Goal: Task Accomplishment & Management: Use online tool/utility

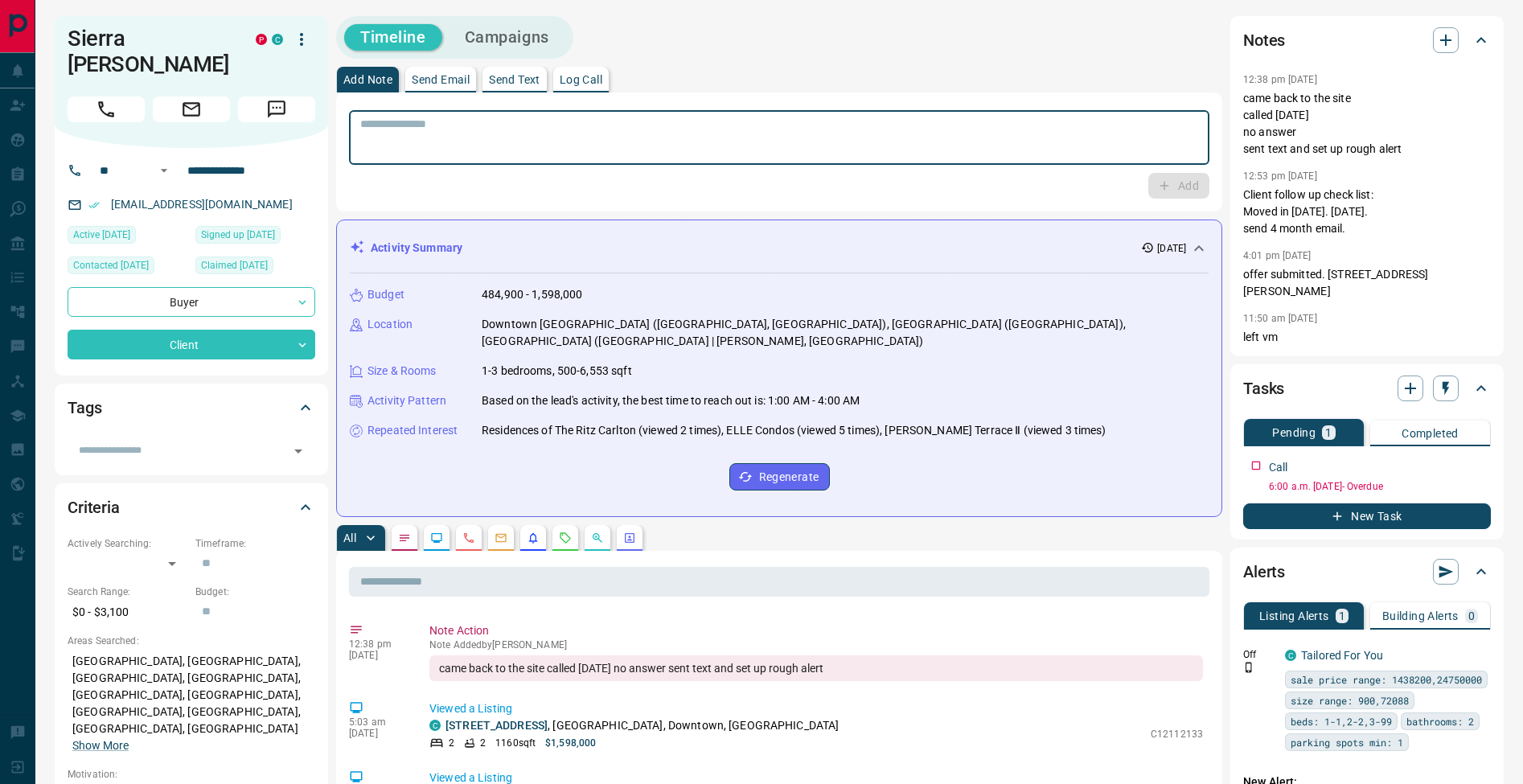
click at [658, 141] on textarea at bounding box center [779, 138] width 838 height 41
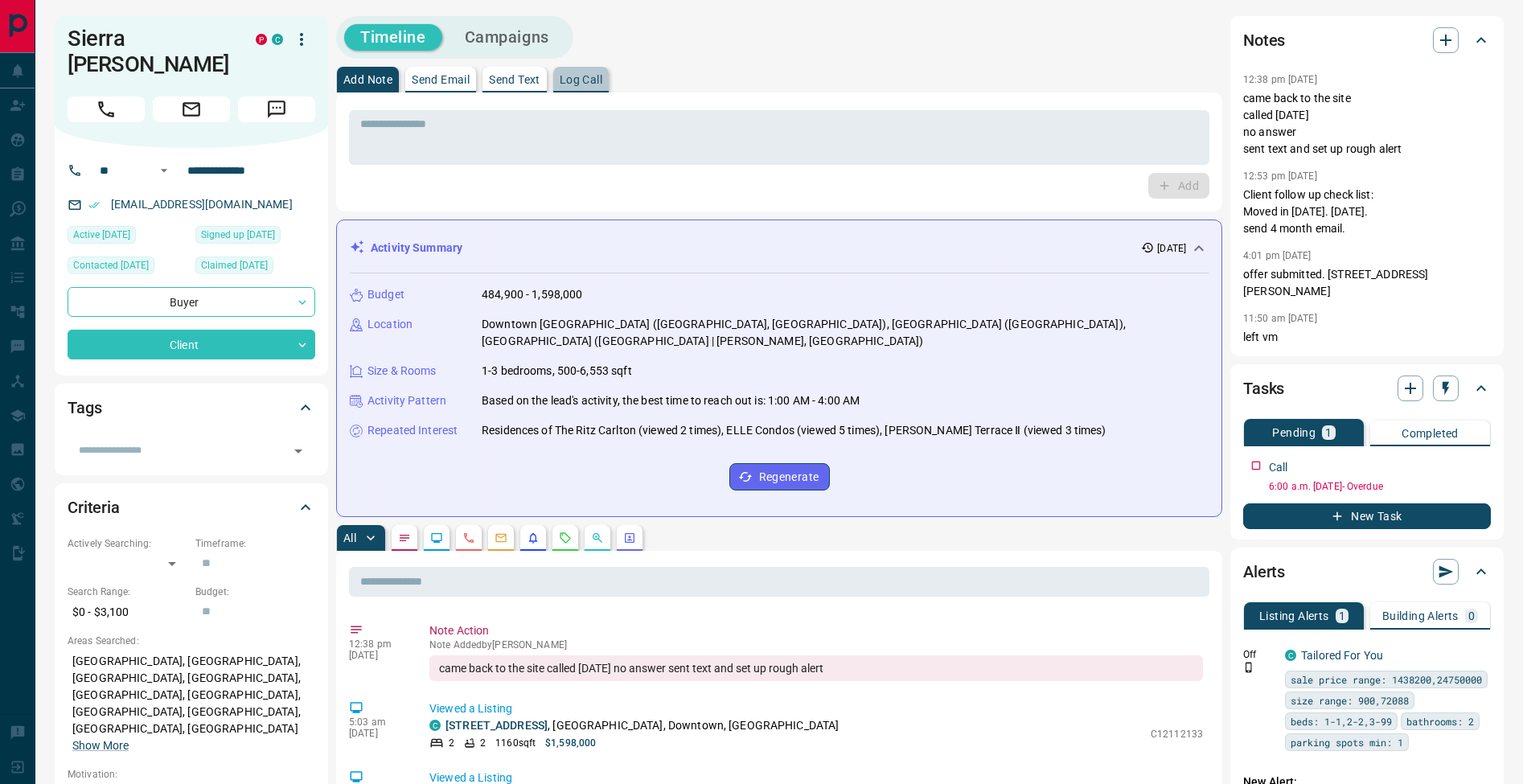
click at [596, 85] on p "Log Call" at bounding box center [582, 79] width 43 height 12
click at [1168, 181] on button "Log Call" at bounding box center [1177, 186] width 63 height 26
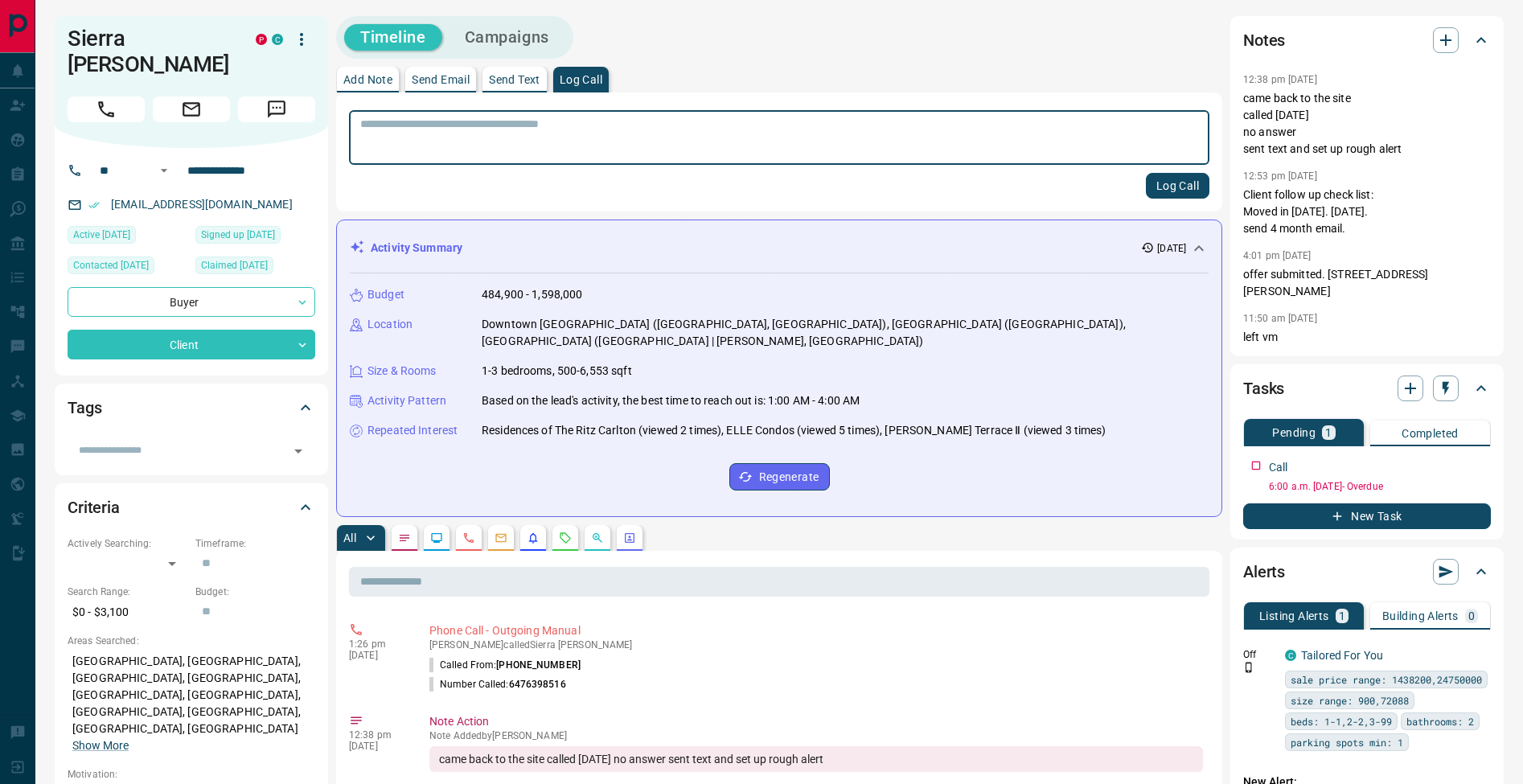
click at [387, 79] on p "Add Note" at bounding box center [367, 79] width 49 height 12
click at [408, 144] on textarea at bounding box center [779, 138] width 838 height 41
click at [1482, 456] on icon "button" at bounding box center [1480, 463] width 13 height 13
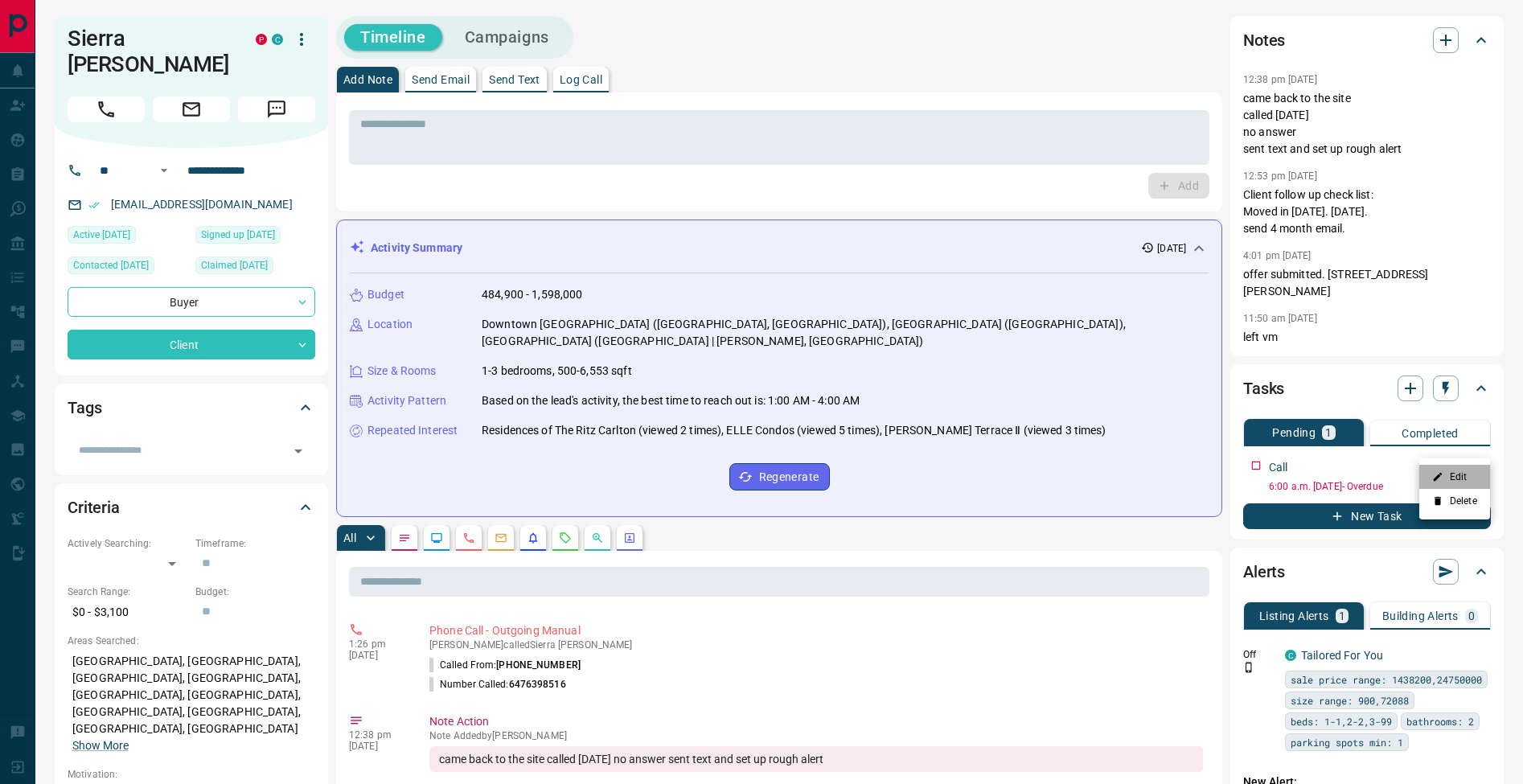
click at [1473, 471] on li "Edit" at bounding box center [1454, 476] width 71 height 24
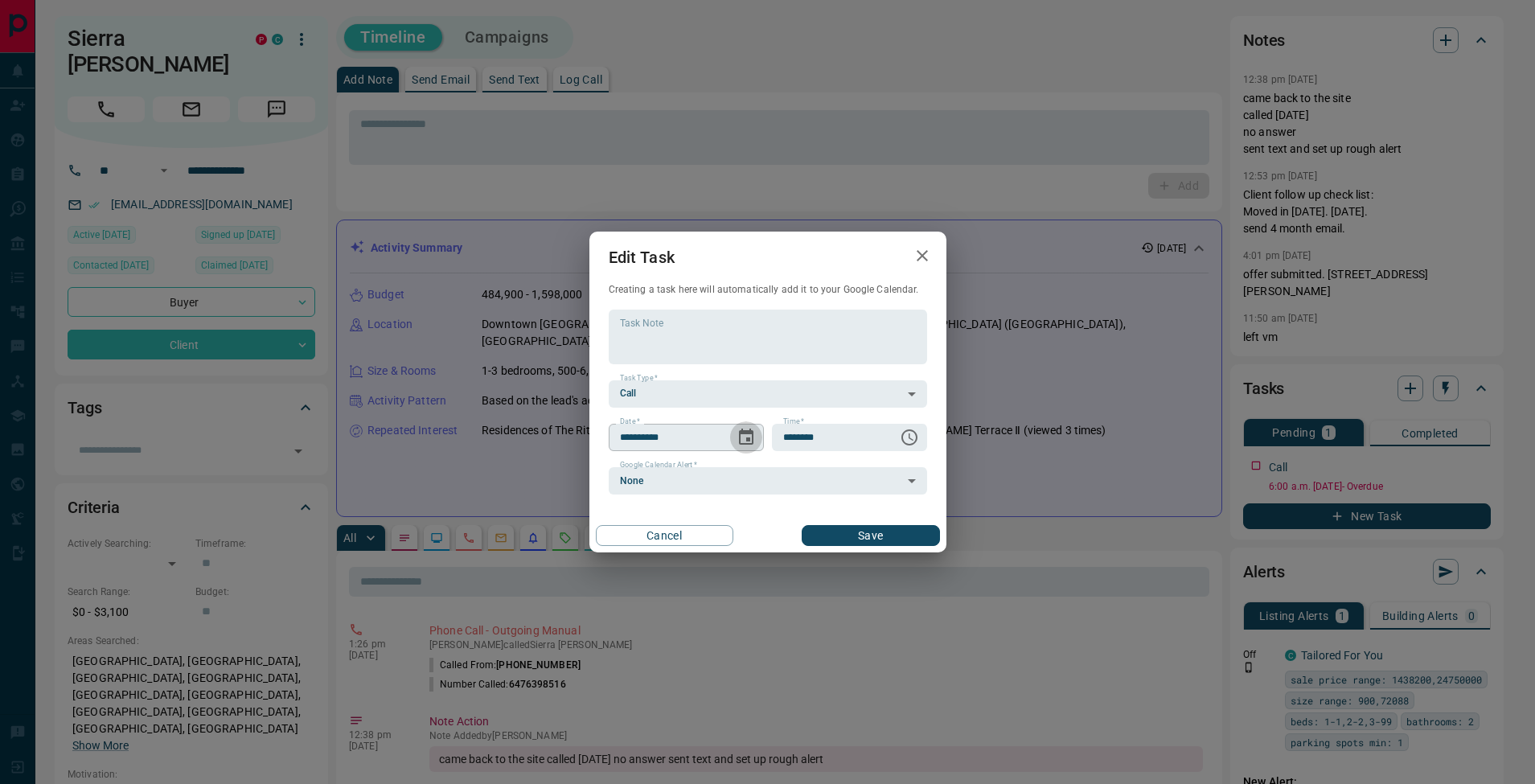
click at [743, 438] on icon "Choose date, selected date is Aug 15, 2025" at bounding box center [747, 438] width 20 height 20
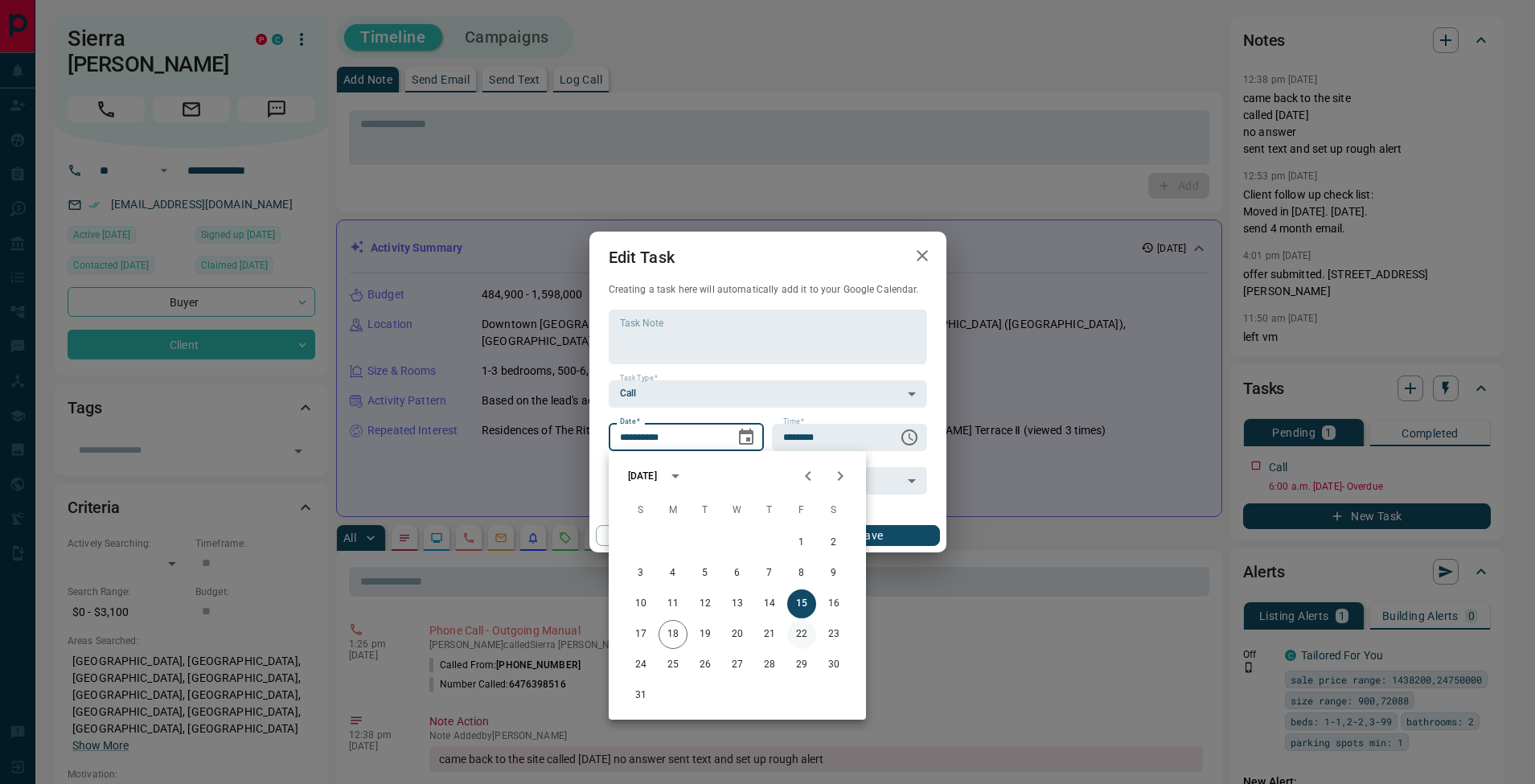
click at [801, 633] on button "22" at bounding box center [801, 634] width 29 height 29
type input "**********"
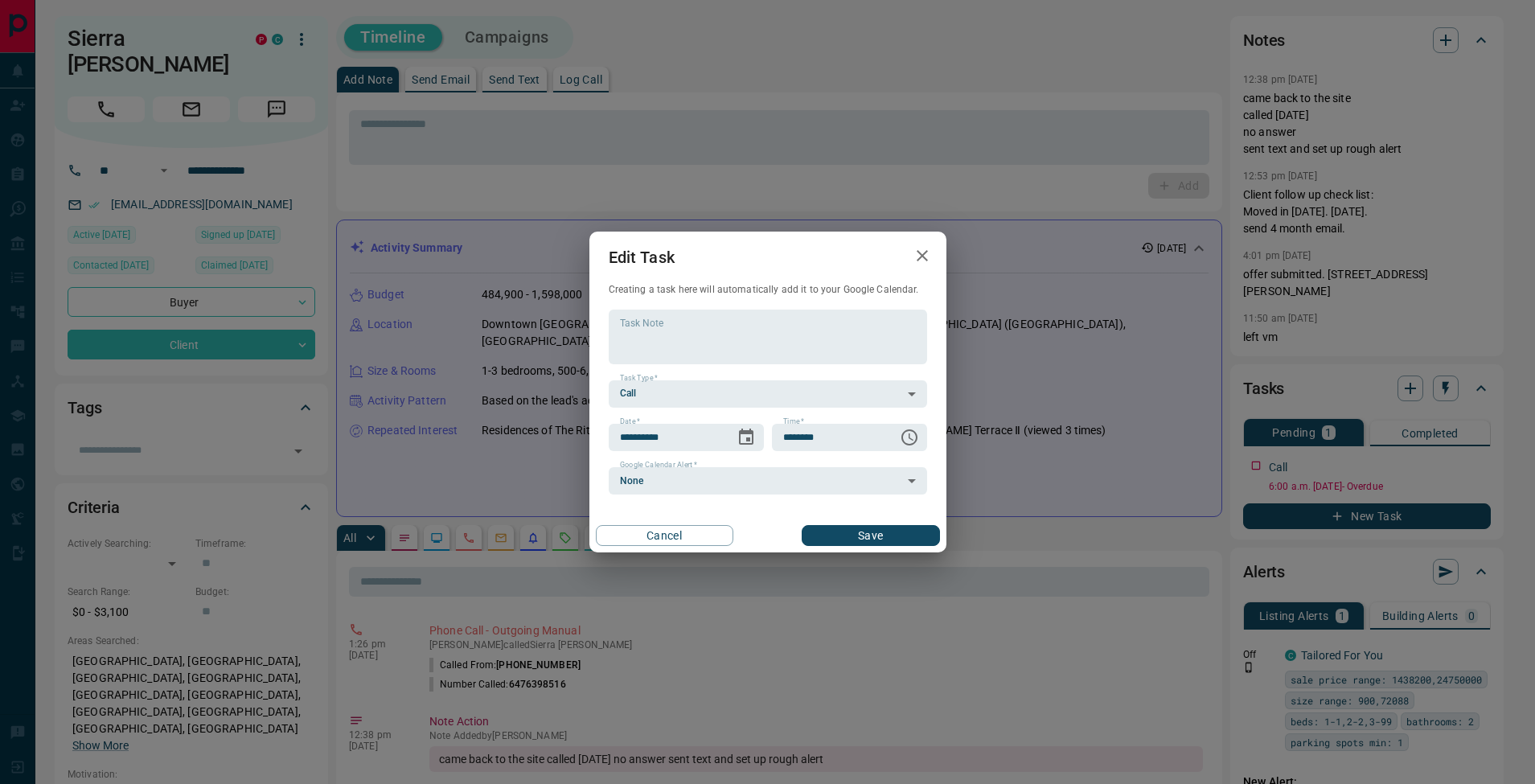
click at [882, 538] on button "Save" at bounding box center [870, 535] width 138 height 21
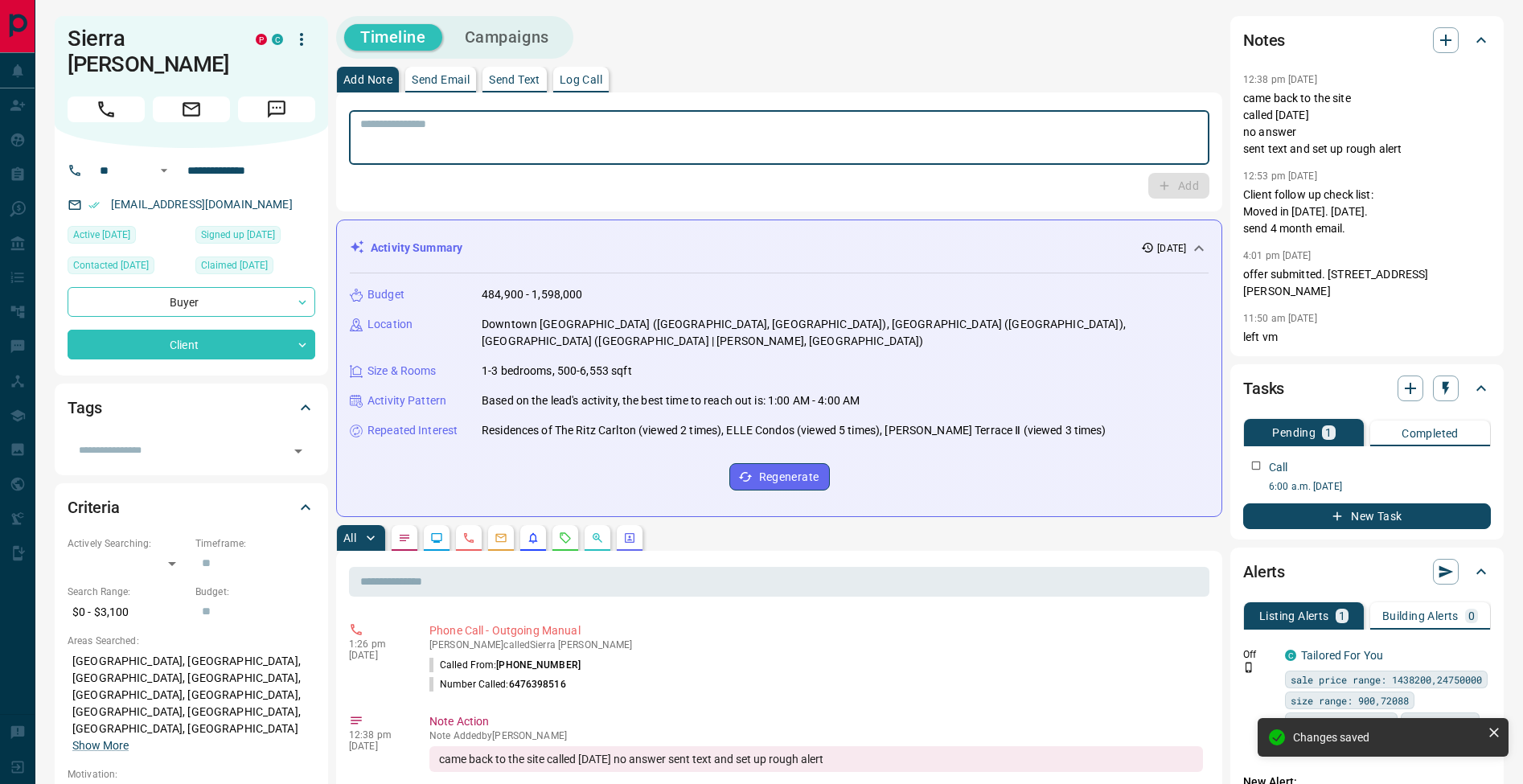
click at [371, 132] on textarea at bounding box center [779, 138] width 838 height 41
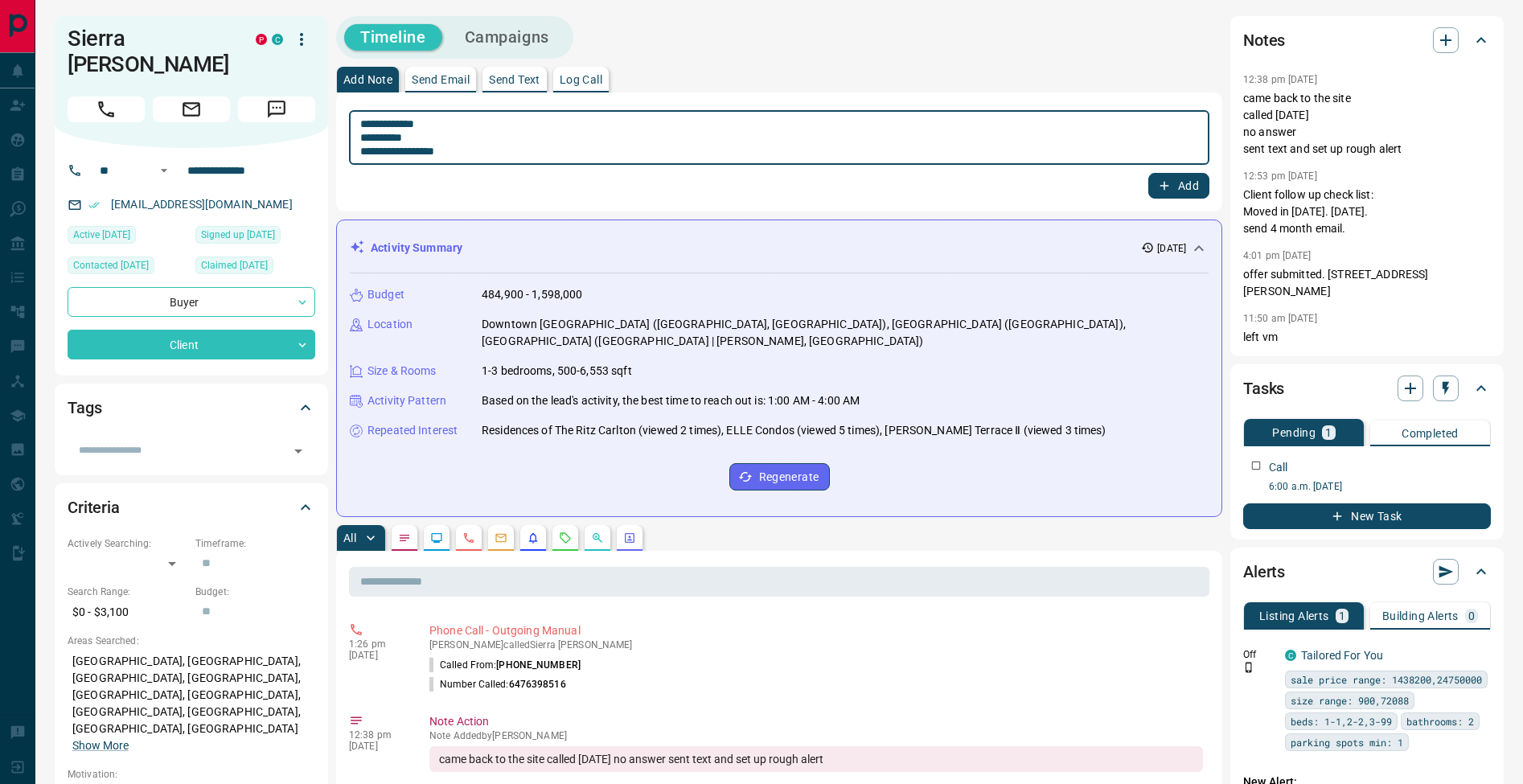
type textarea "**********"
click at [1194, 190] on button "Add" at bounding box center [1178, 186] width 61 height 26
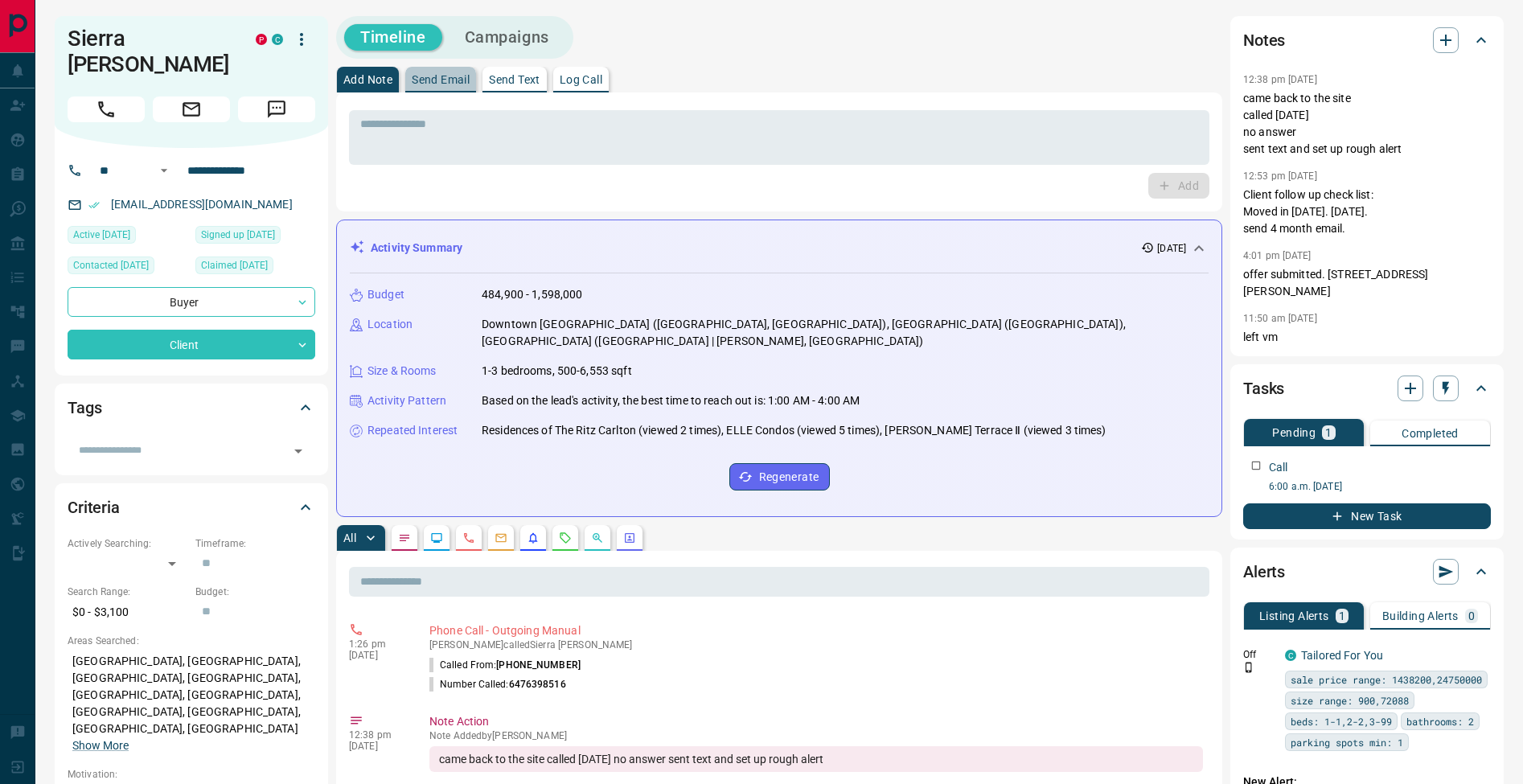
click at [456, 81] on p "Send Email" at bounding box center [440, 79] width 58 height 12
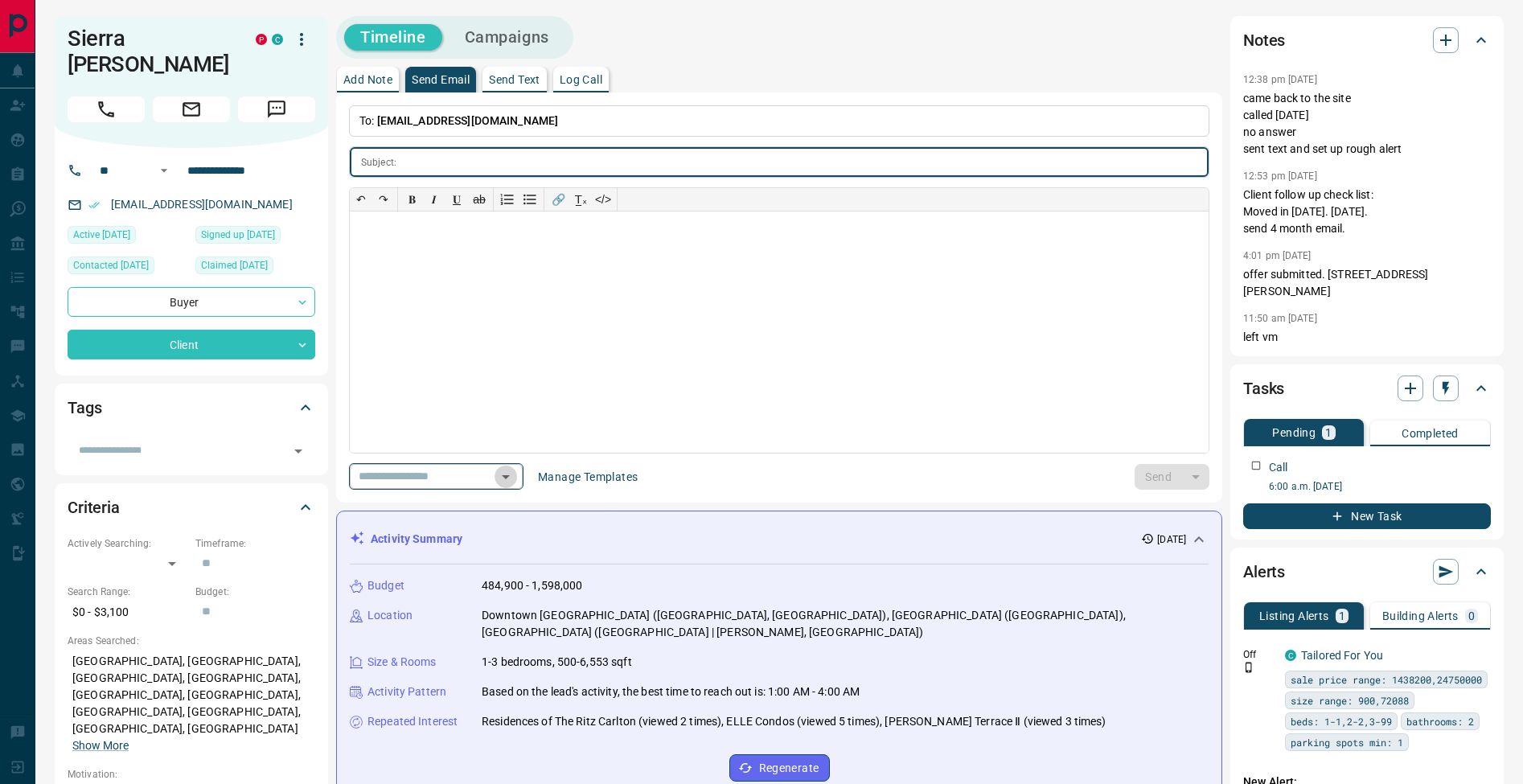
click at [514, 470] on icon "Open" at bounding box center [506, 477] width 20 height 20
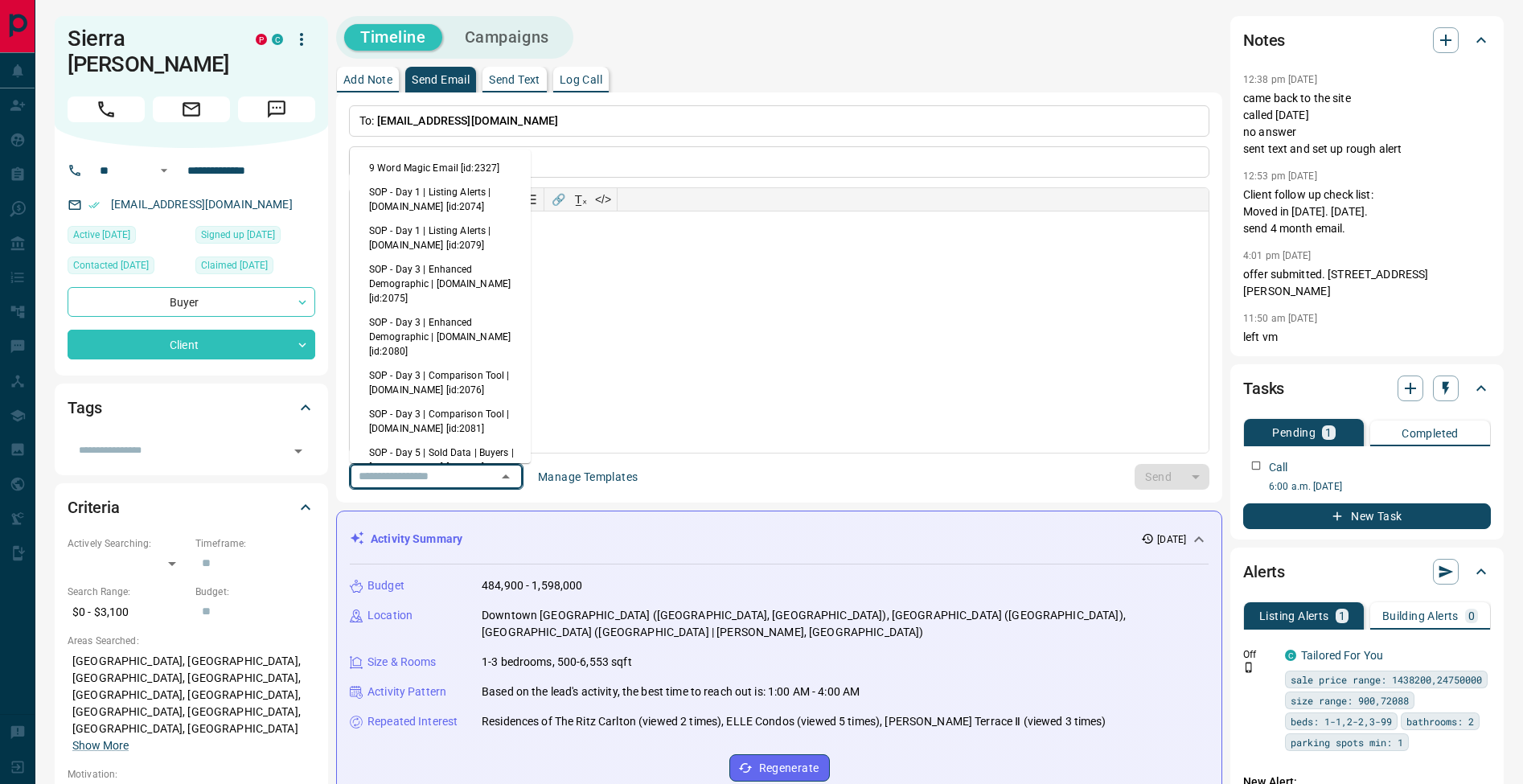
click at [415, 164] on li "9 Word Magic Email [id:2327]" at bounding box center [440, 168] width 181 height 24
type input "******"
type input "**********"
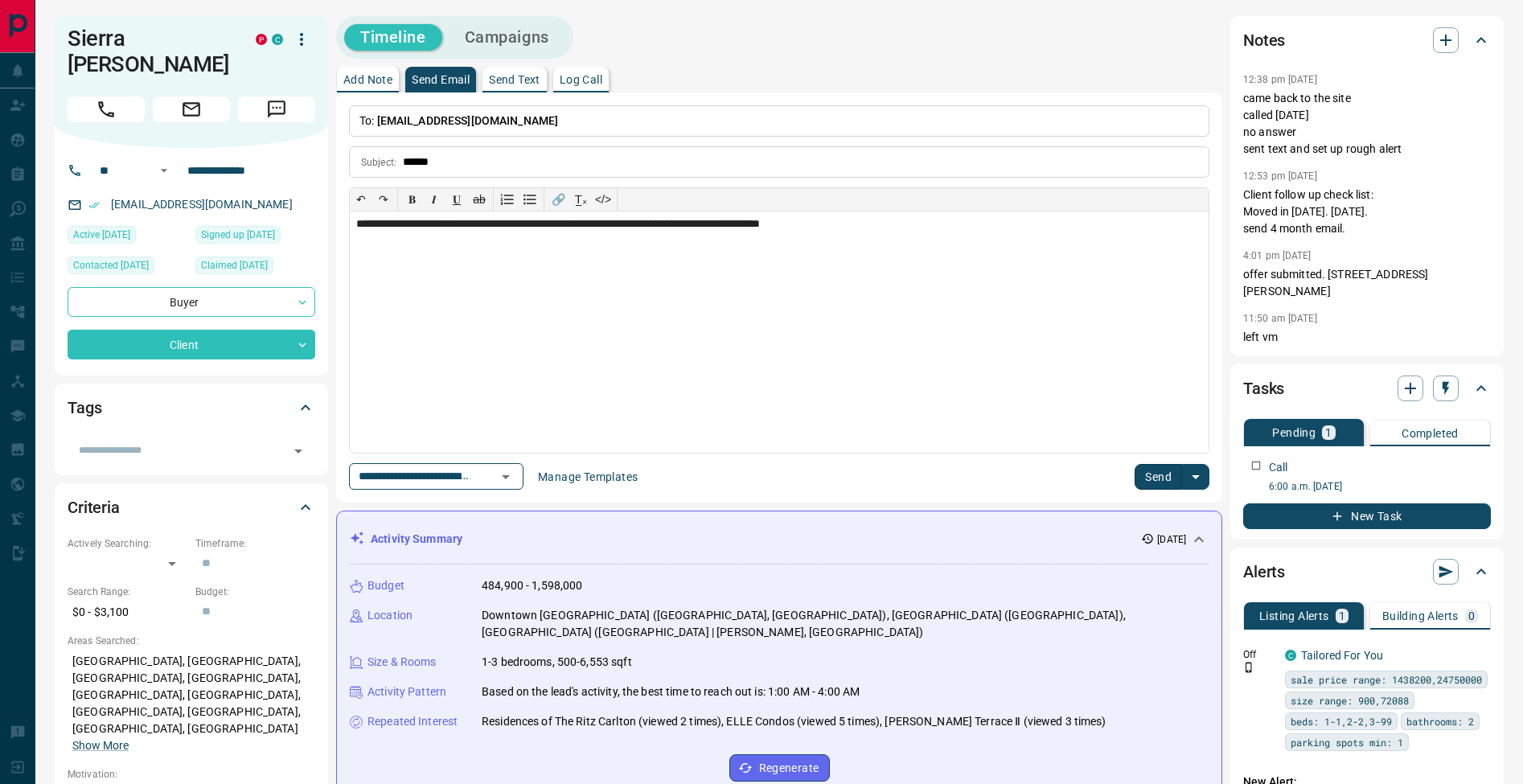
click at [1146, 474] on button "Send" at bounding box center [1158, 476] width 47 height 26
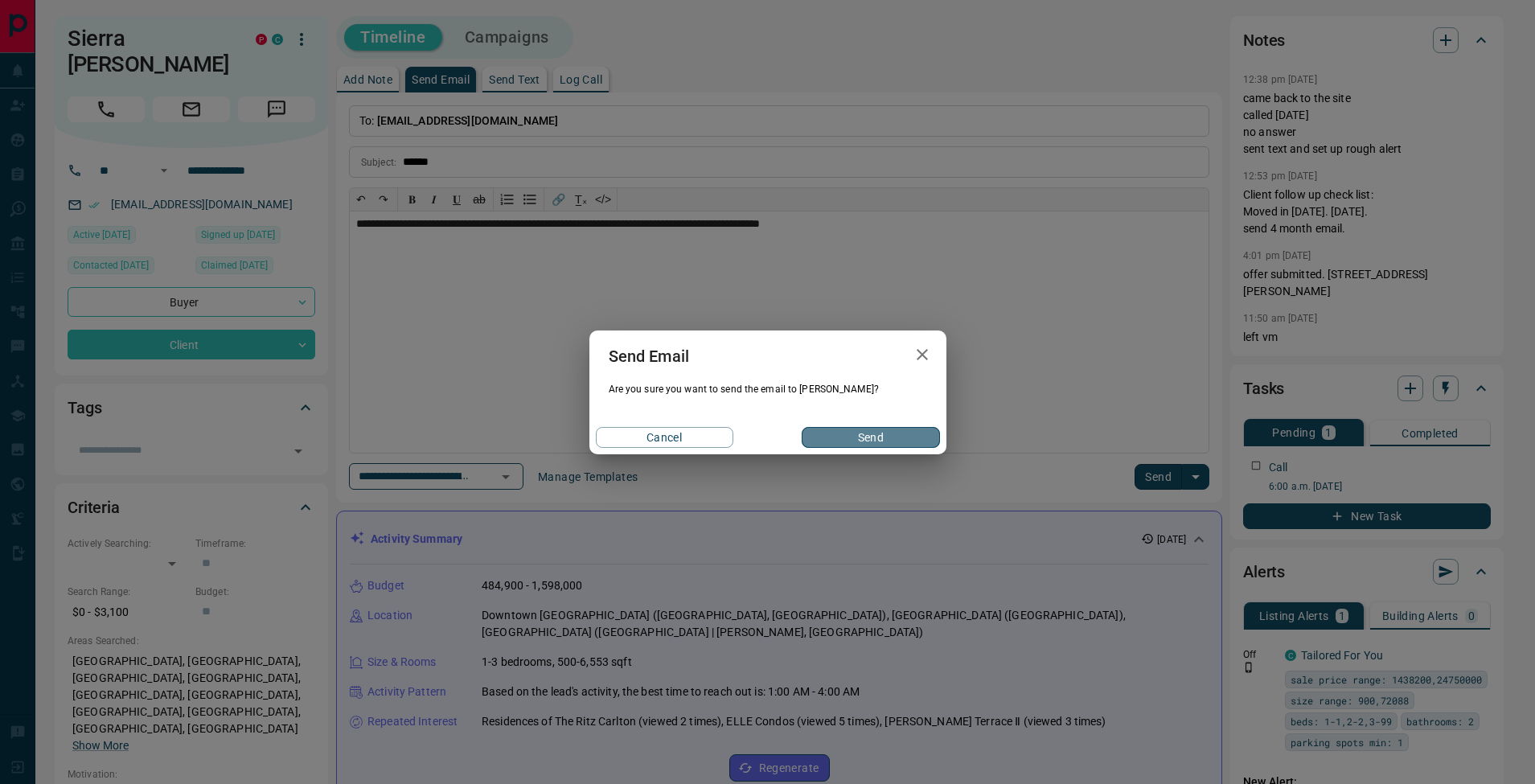
click at [911, 438] on button "Send" at bounding box center [870, 437] width 138 height 21
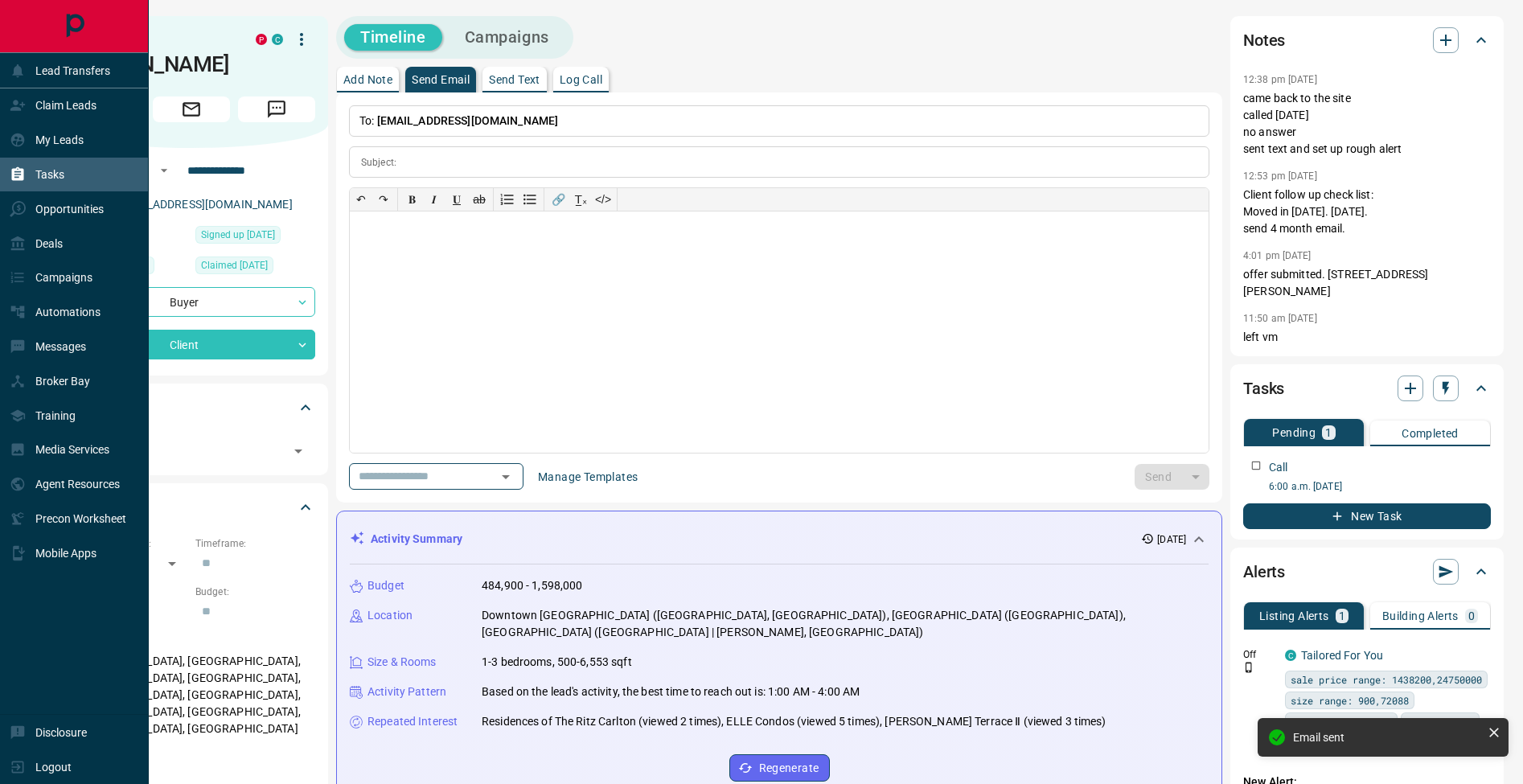
click at [25, 162] on div "Tasks" at bounding box center [37, 175] width 54 height 27
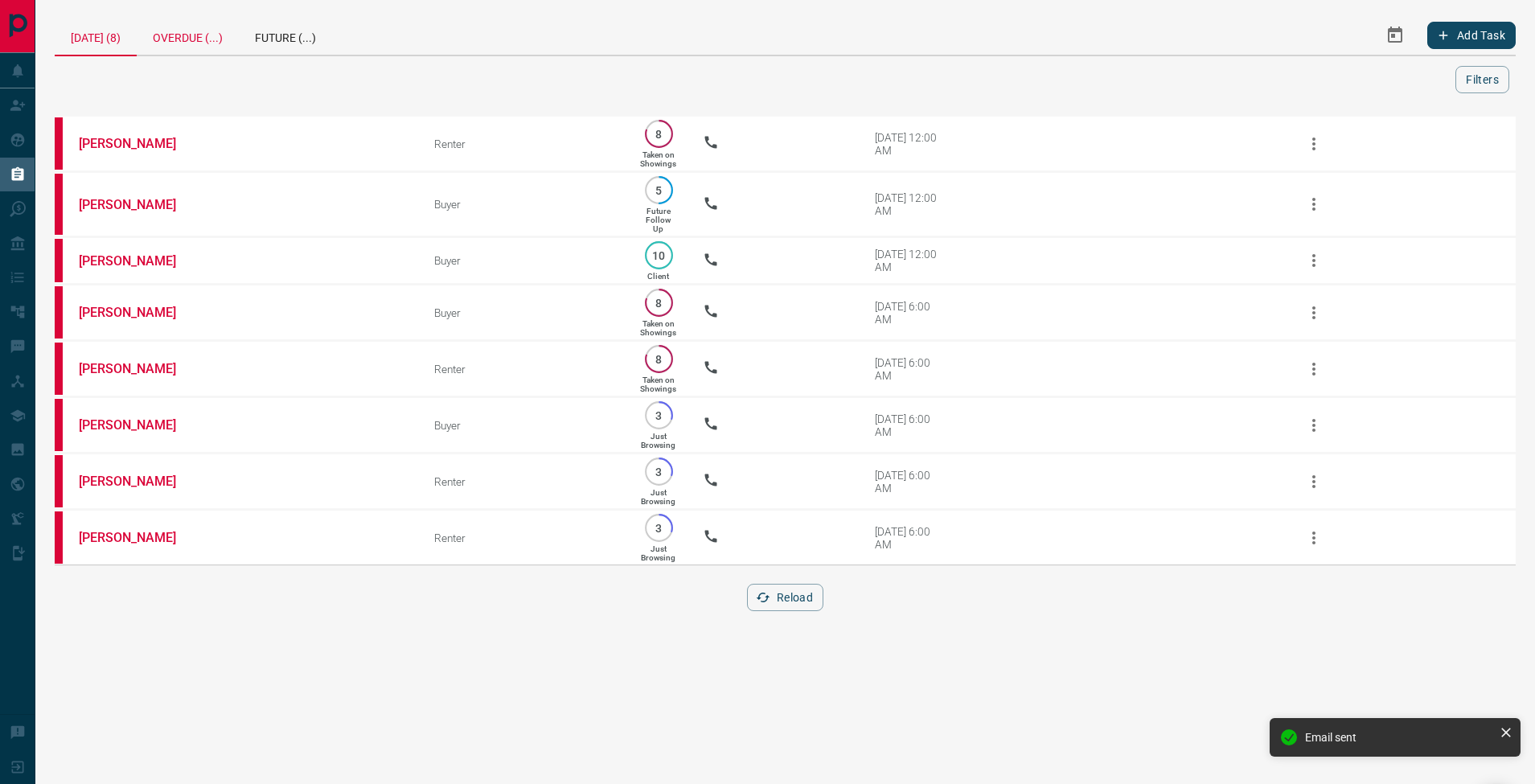
click at [226, 35] on div "Overdue (...)" at bounding box center [188, 35] width 102 height 38
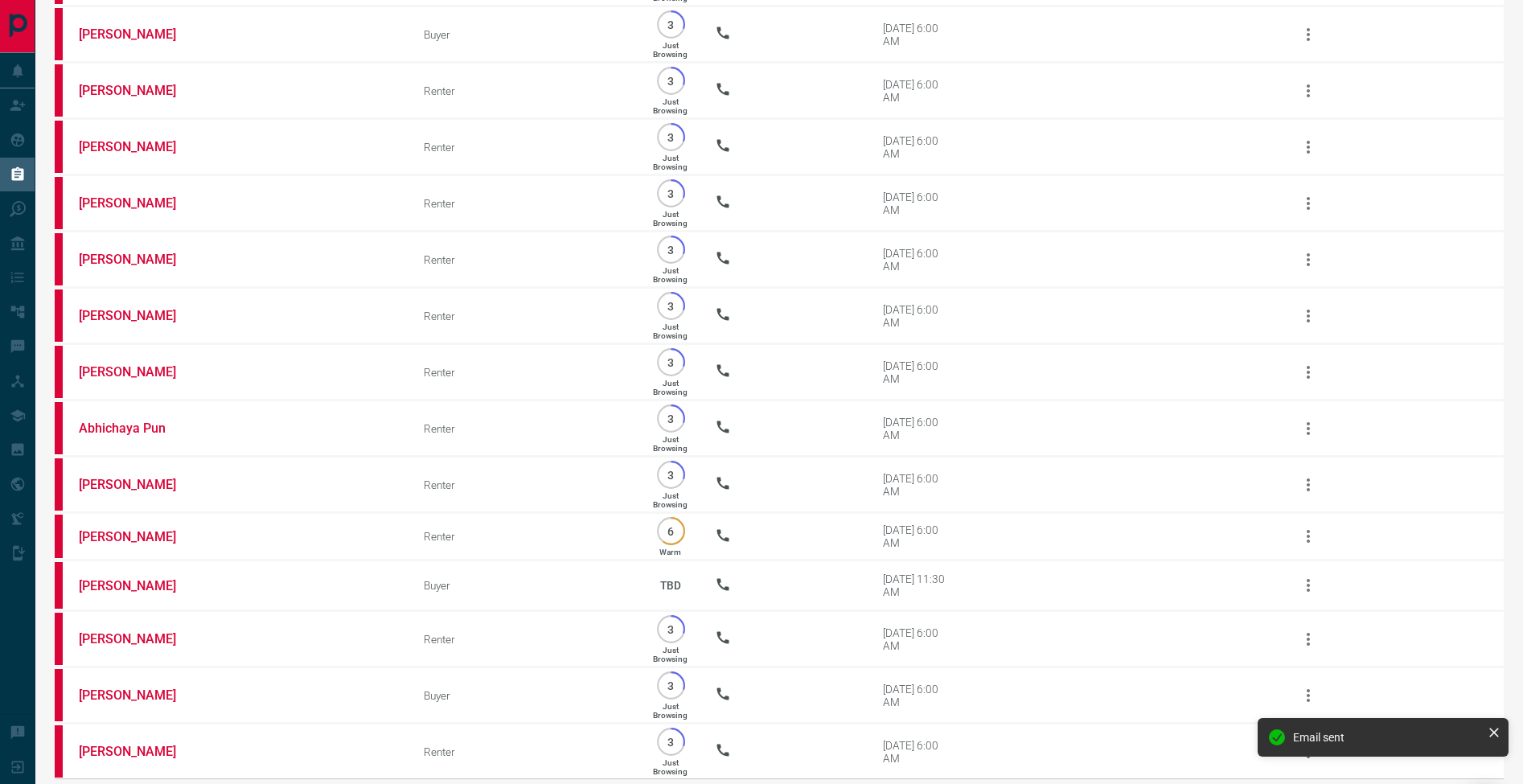
scroll to position [2473, 0]
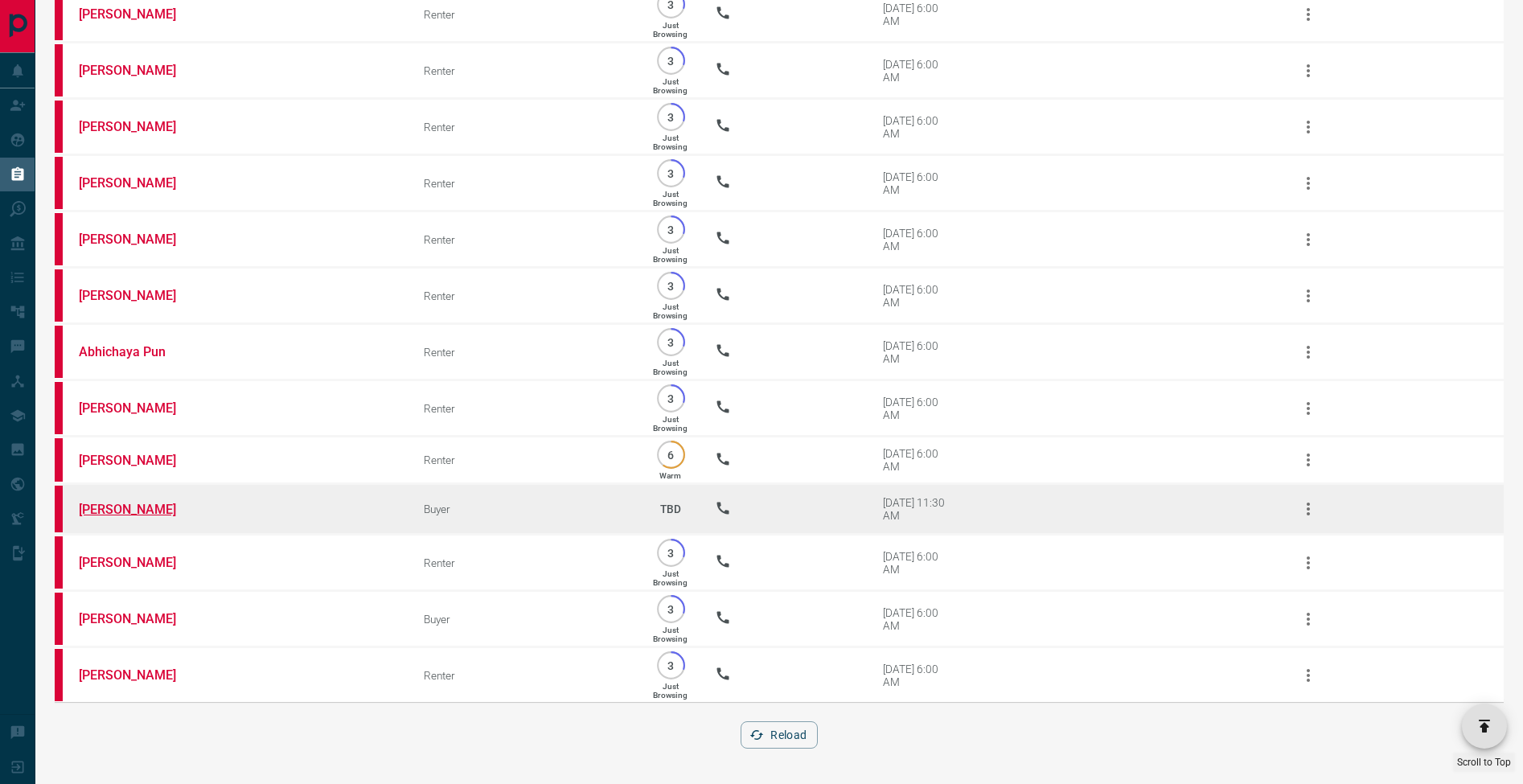
click at [121, 505] on link "[PERSON_NAME]" at bounding box center [138, 509] width 121 height 15
